Goal: Find specific page/section

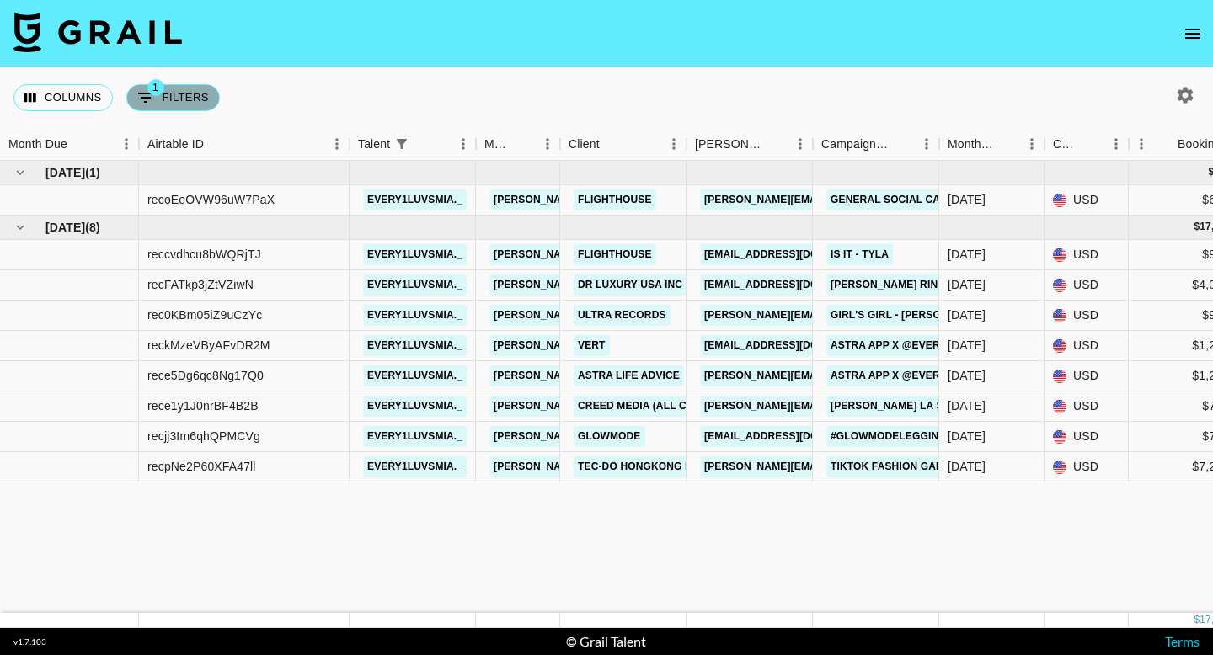
click at [178, 94] on button "1 Filters" at bounding box center [173, 97] width 94 height 27
select select "talentName"
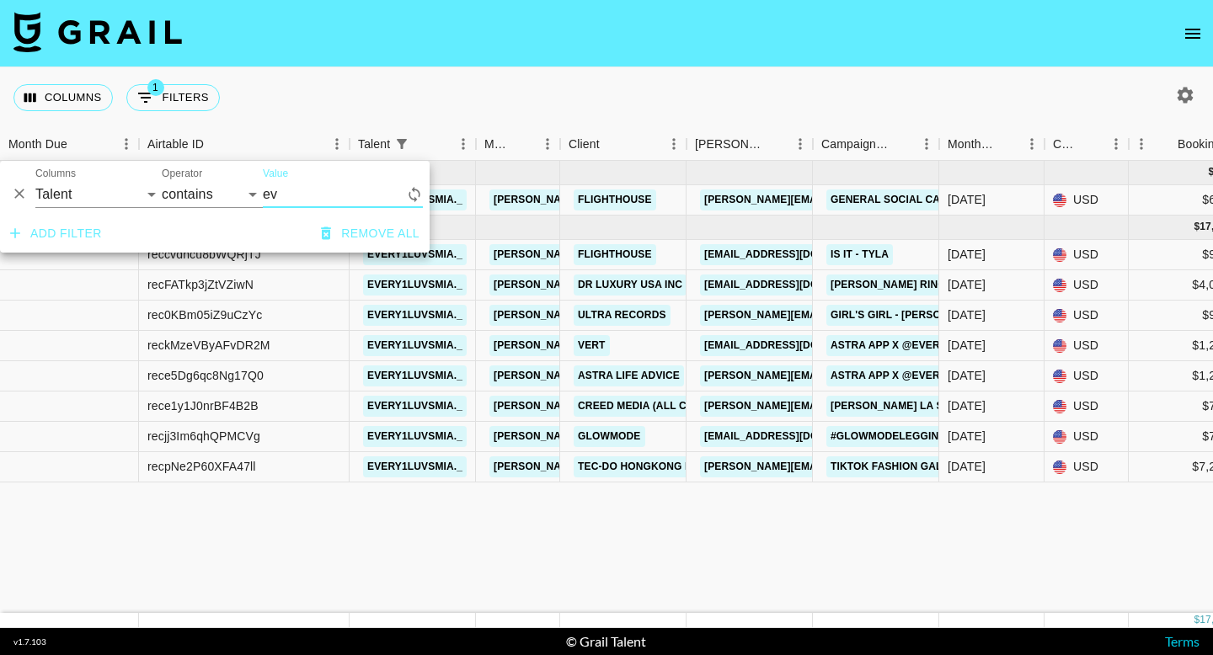
type input "e"
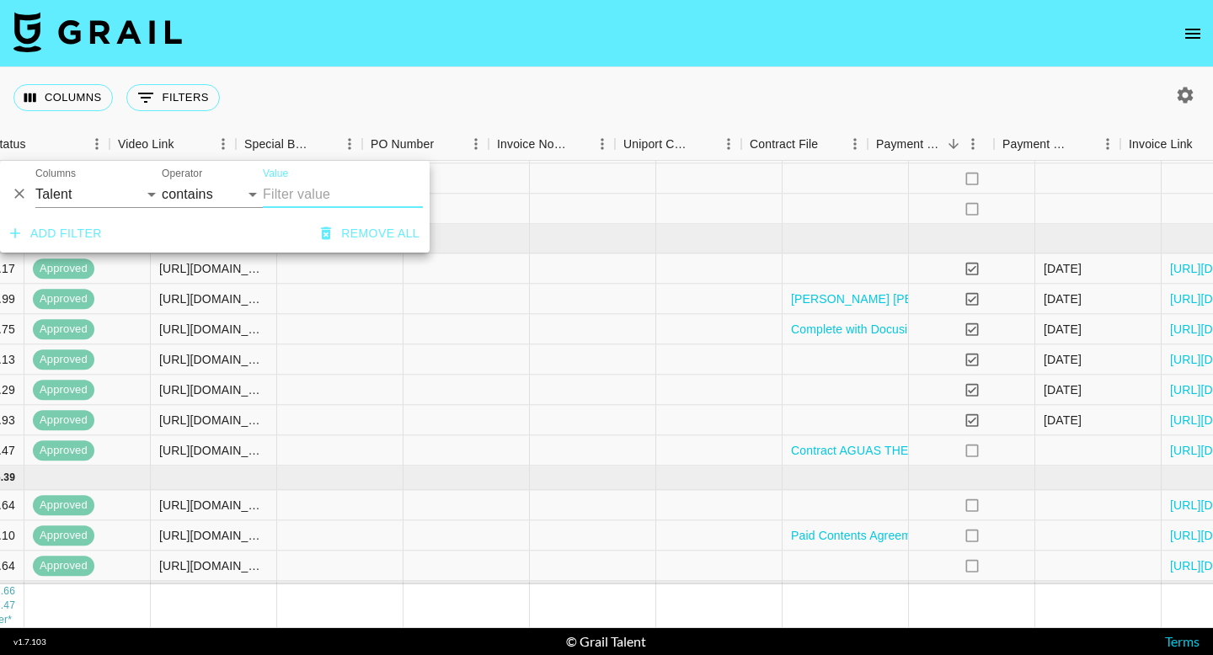
scroll to position [961, 1584]
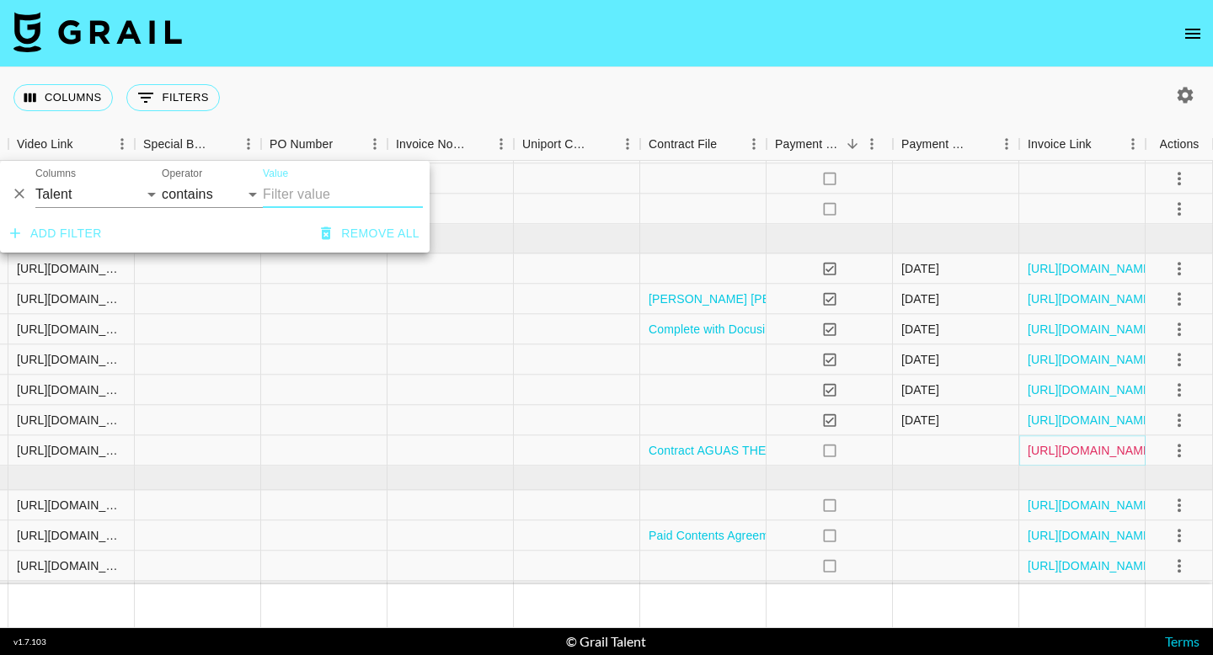
click at [1098, 452] on link "[URL][DOMAIN_NAME]" at bounding box center [1091, 450] width 127 height 17
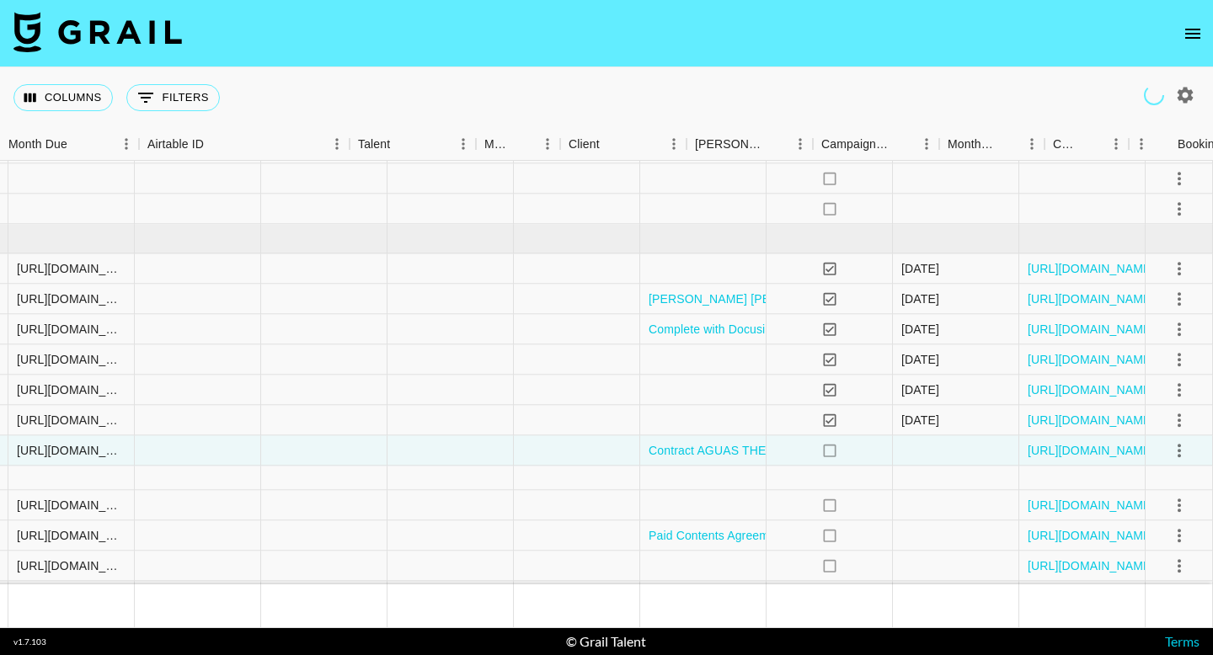
scroll to position [961, 0]
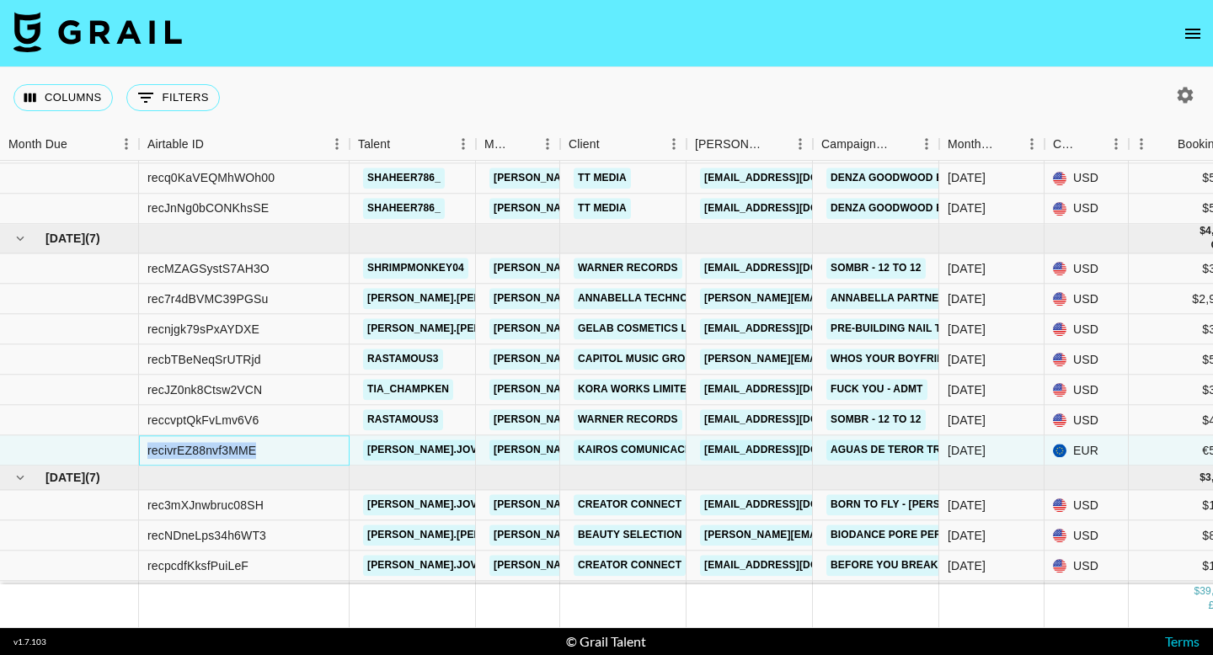
drag, startPoint x: 264, startPoint y: 443, endPoint x: 143, endPoint y: 452, distance: 120.8
click at [143, 452] on div "recivrEZ88nvf3MME" at bounding box center [244, 451] width 211 height 30
copy div "recivrEZ88nvf3MME"
